Goal: Task Accomplishment & Management: Manage account settings

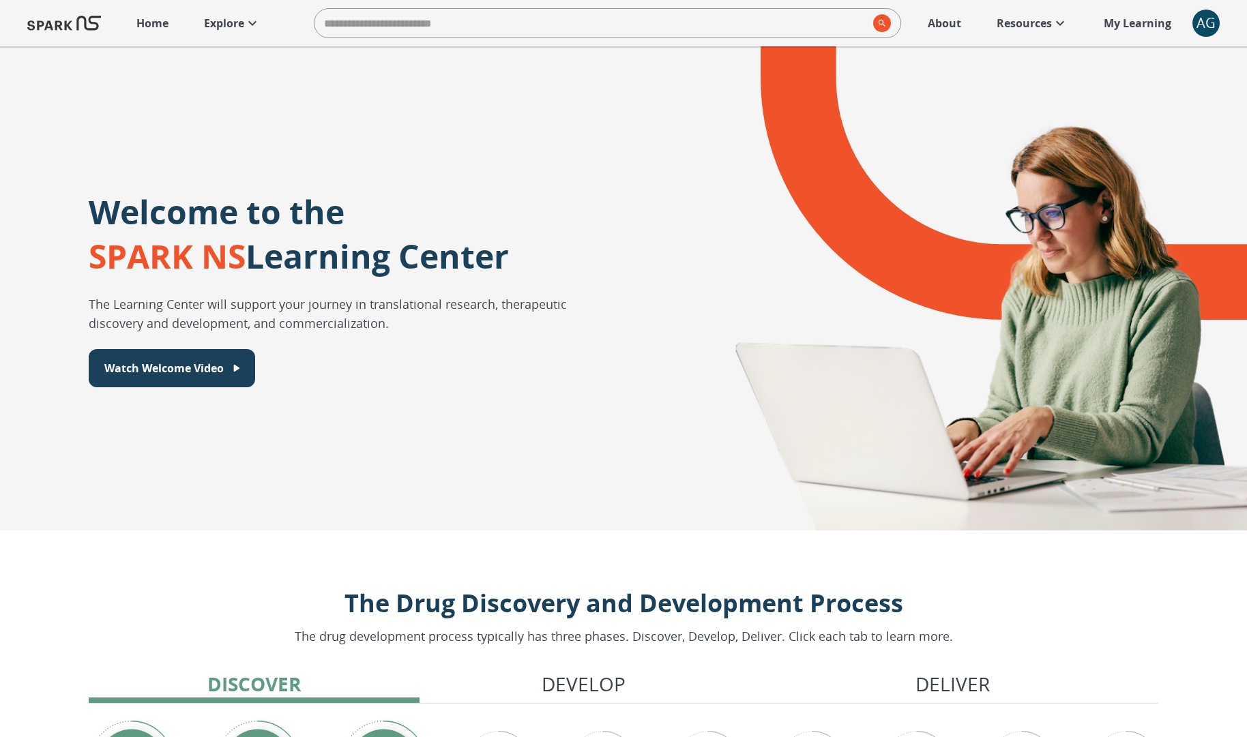
click at [1215, 17] on div "AG" at bounding box center [1205, 23] width 27 height 27
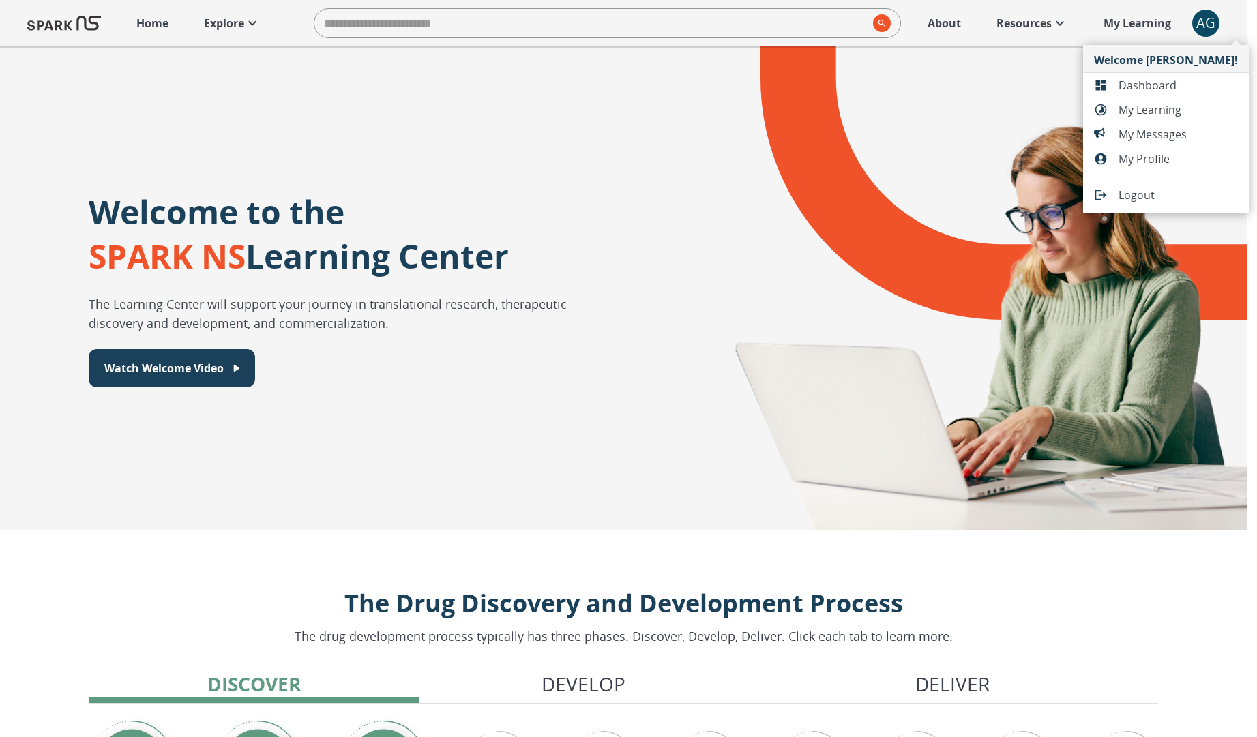
click at [1175, 89] on span "Dashboard" at bounding box center [1178, 85] width 119 height 16
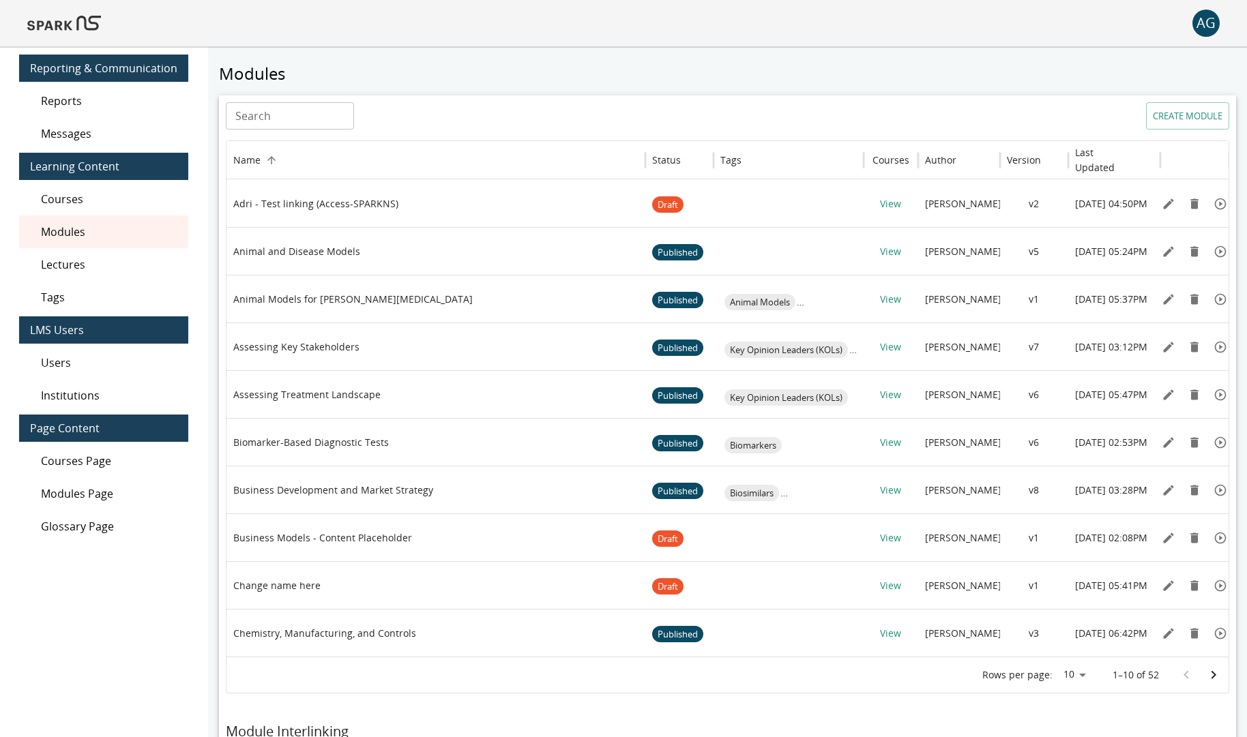
click at [143, 369] on span "Users" at bounding box center [109, 363] width 136 height 16
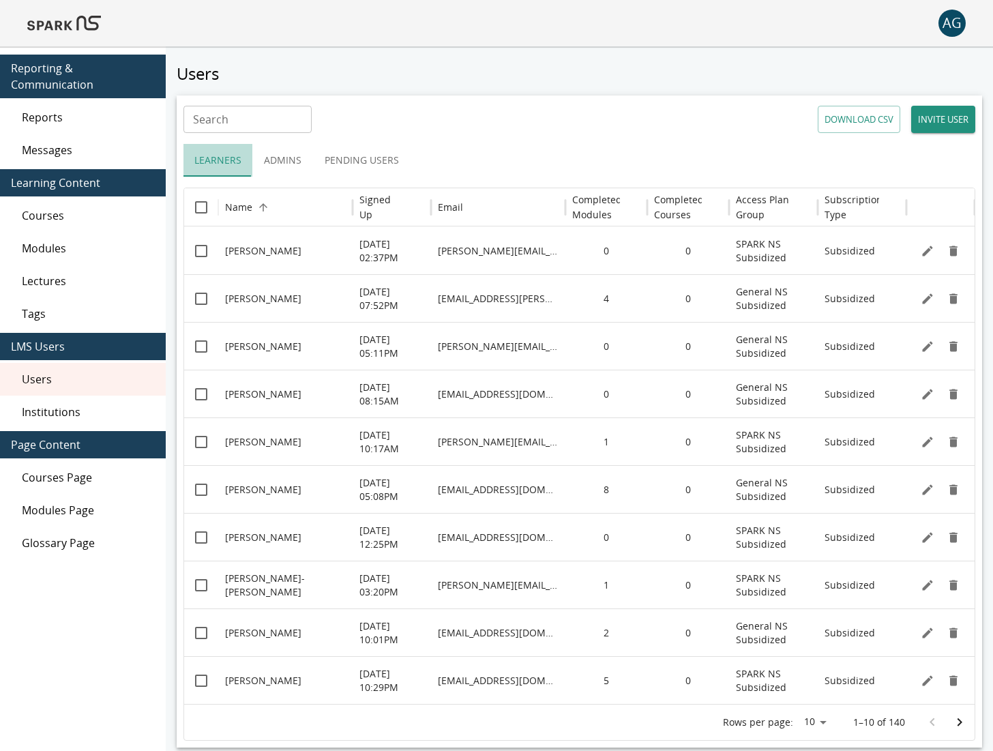
click at [231, 160] on button "Learners" at bounding box center [217, 160] width 69 height 33
click at [384, 213] on h6 "Signed Up" at bounding box center [381, 207] width 44 height 30
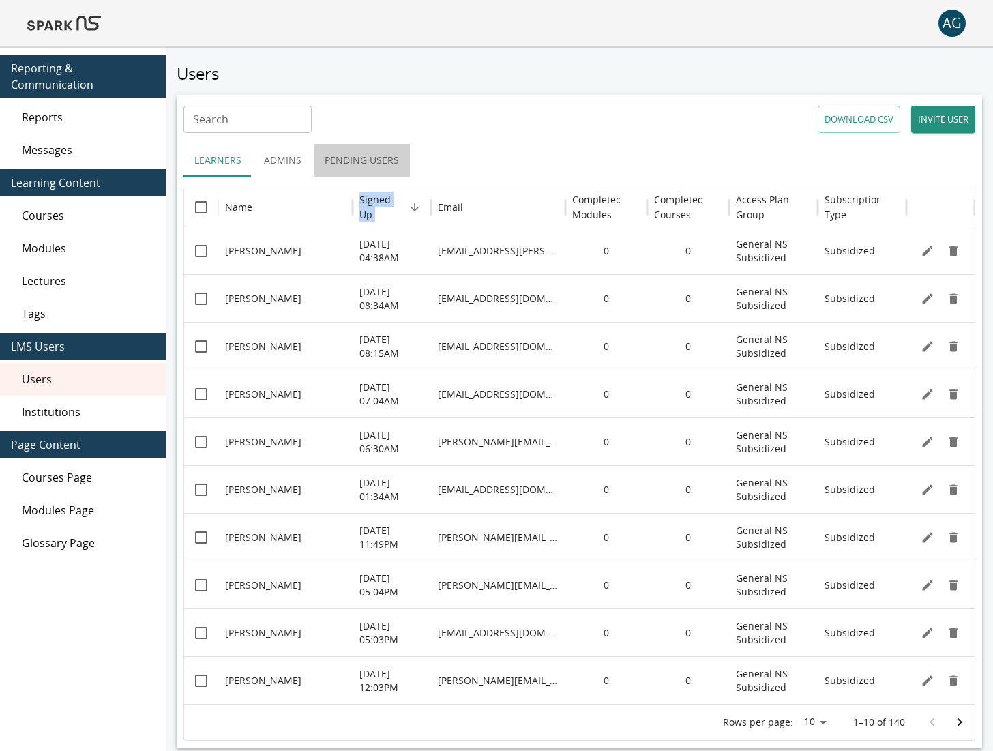
click at [372, 166] on button "Pending Users" at bounding box center [362, 160] width 96 height 33
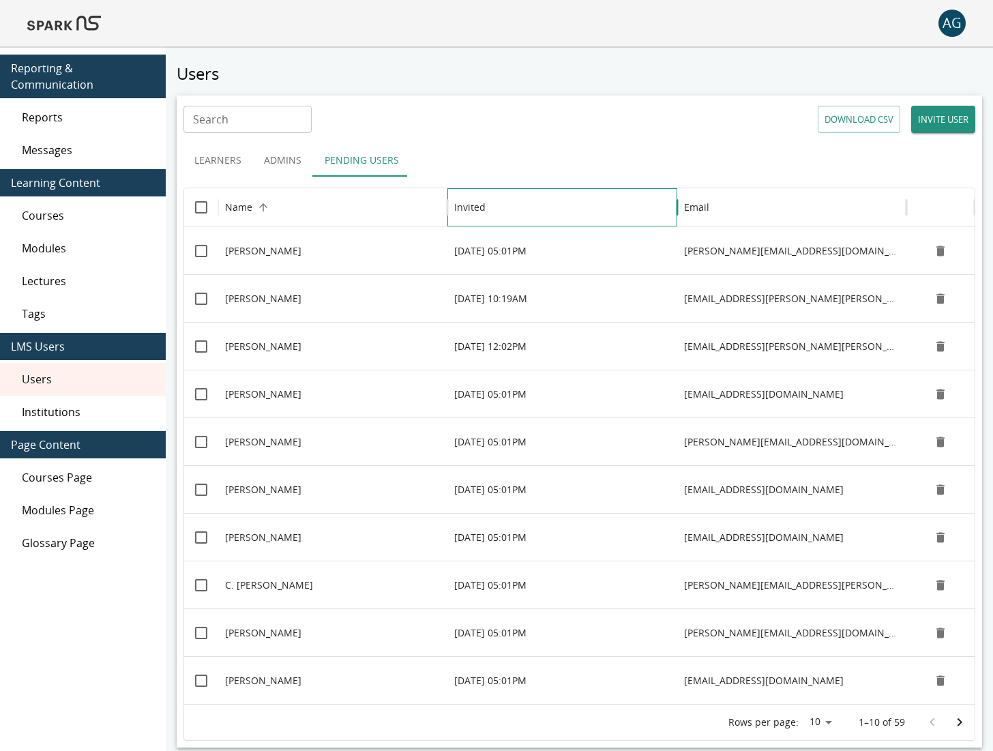
click at [465, 204] on h6 "Invited" at bounding box center [469, 207] width 31 height 15
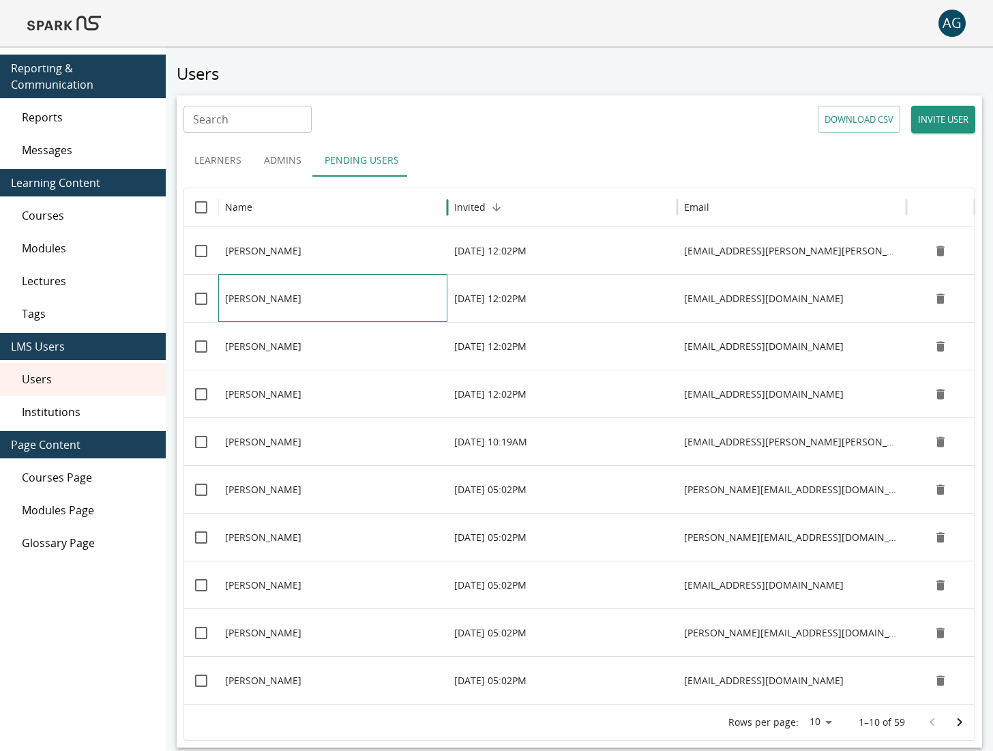
click at [233, 299] on p "[PERSON_NAME]" at bounding box center [263, 299] width 76 height 14
copy p "[PERSON_NAME]"
